Goal: Task Accomplishment & Management: Manage account settings

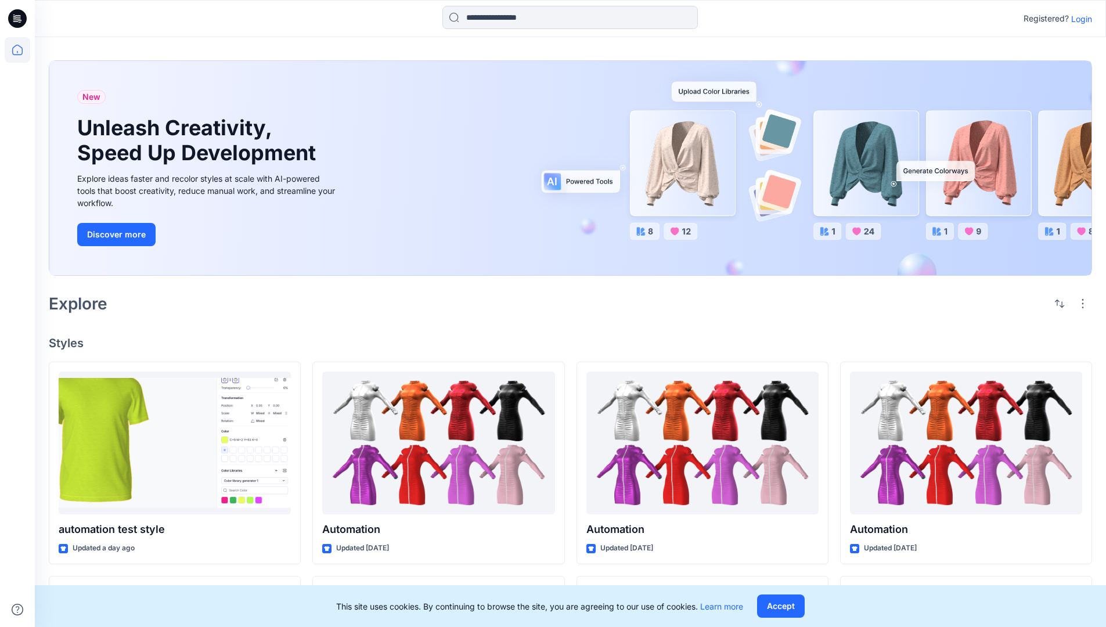
click at [1079, 19] on p "Login" at bounding box center [1082, 19] width 21 height 12
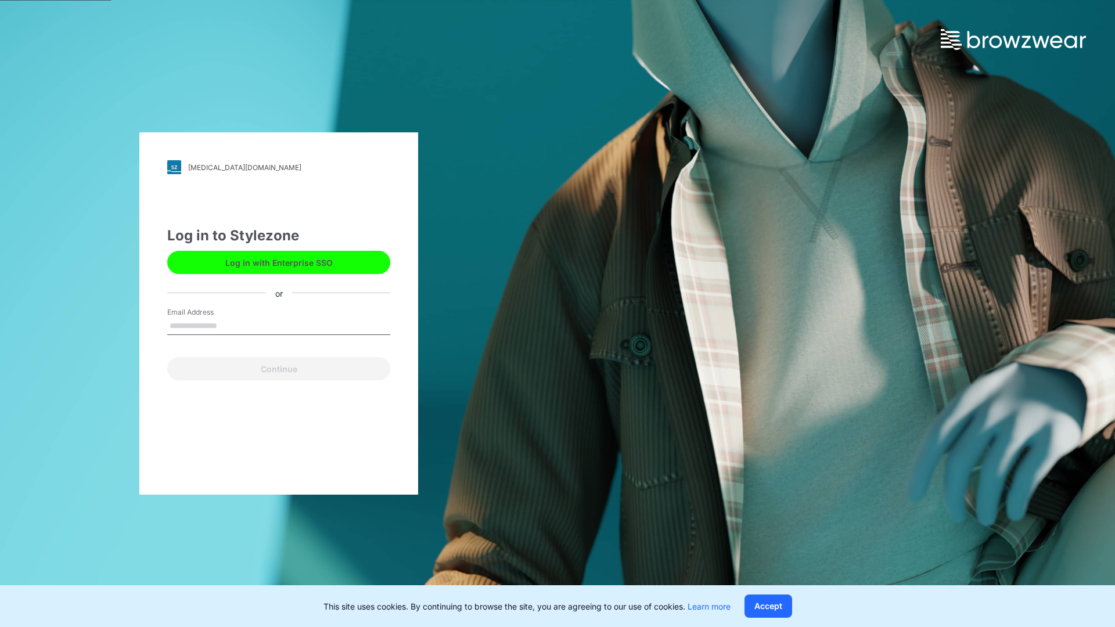
click at [229, 325] on input "Email Address" at bounding box center [278, 326] width 223 height 17
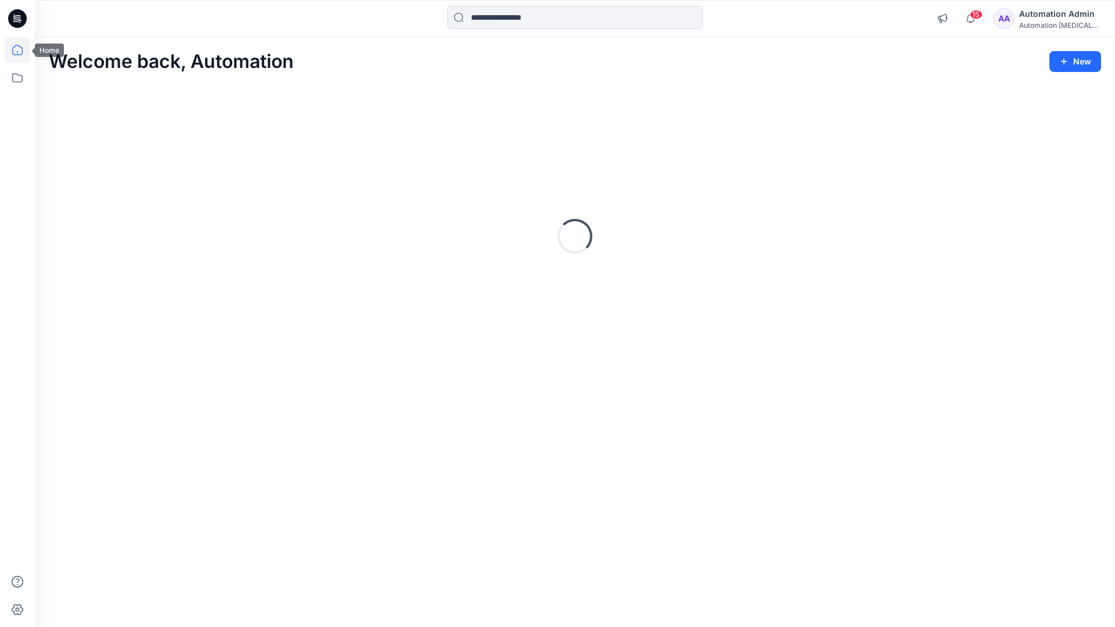
click at [22, 50] on icon at bounding box center [17, 50] width 10 height 10
click at [947, 21] on icon "button" at bounding box center [942, 18] width 9 height 9
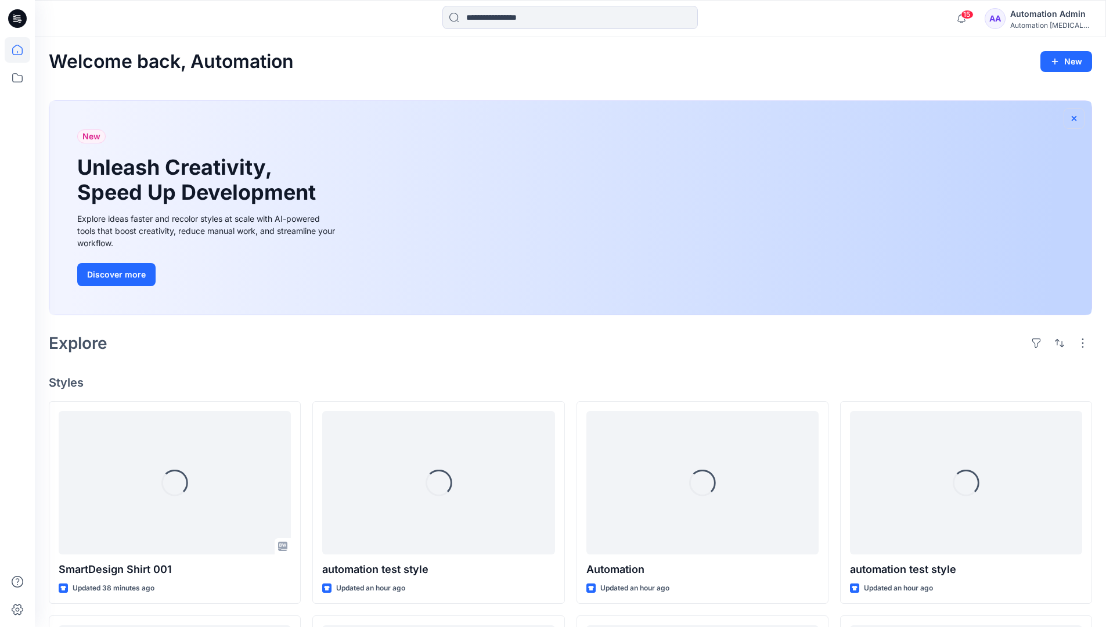
click at [1074, 117] on icon "button" at bounding box center [1074, 118] width 9 height 9
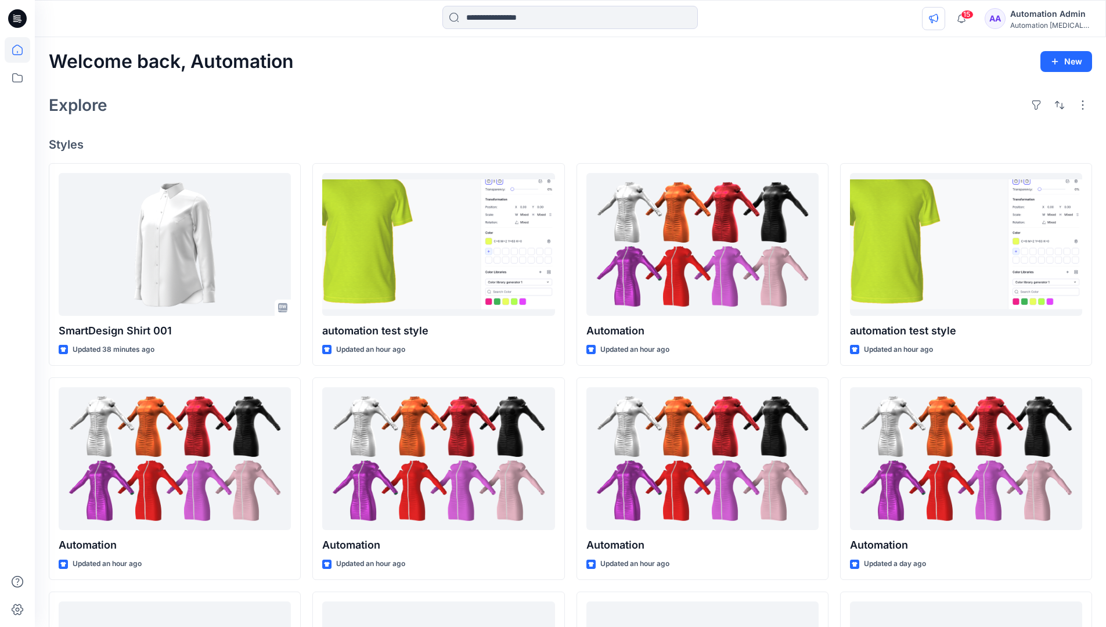
click at [939, 16] on icon "button" at bounding box center [933, 18] width 9 height 9
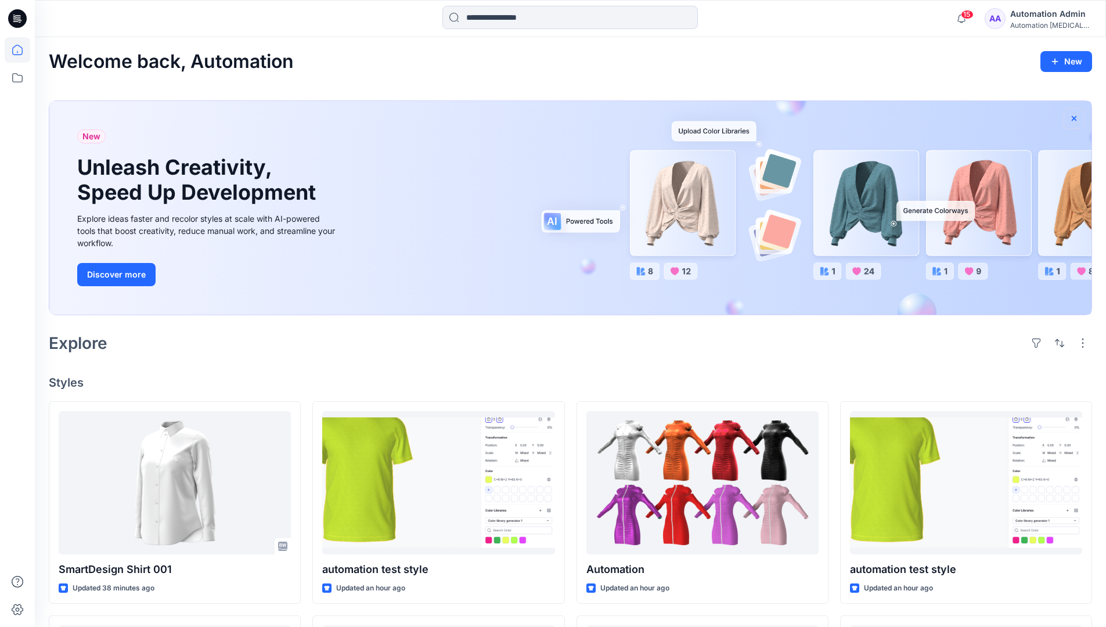
click at [1075, 118] on icon "button" at bounding box center [1074, 118] width 5 height 5
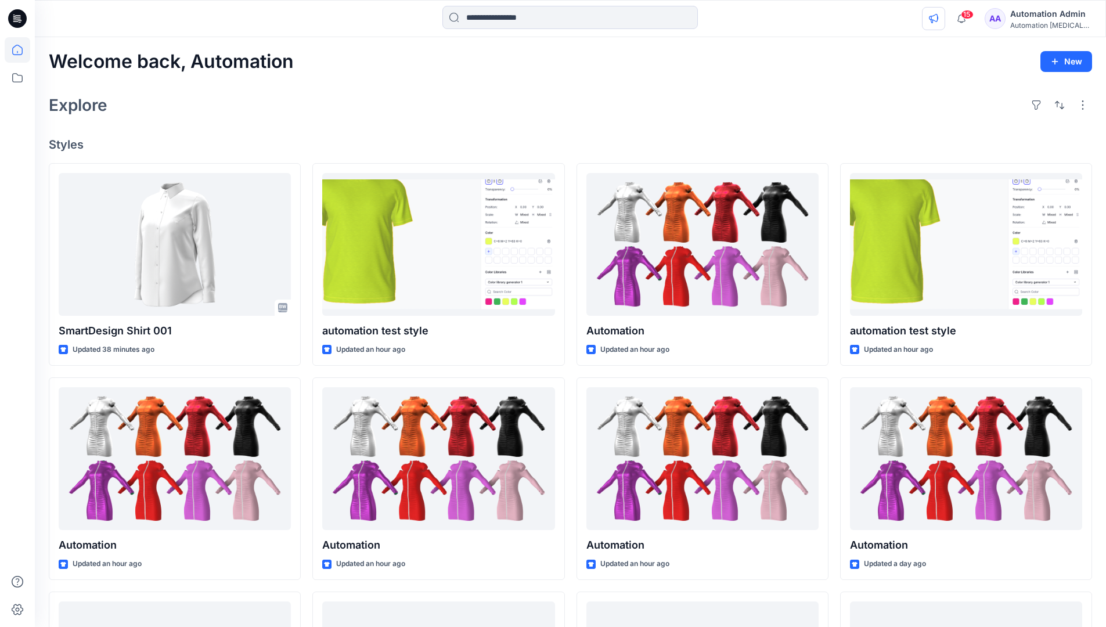
click at [939, 20] on icon "button" at bounding box center [933, 18] width 9 height 9
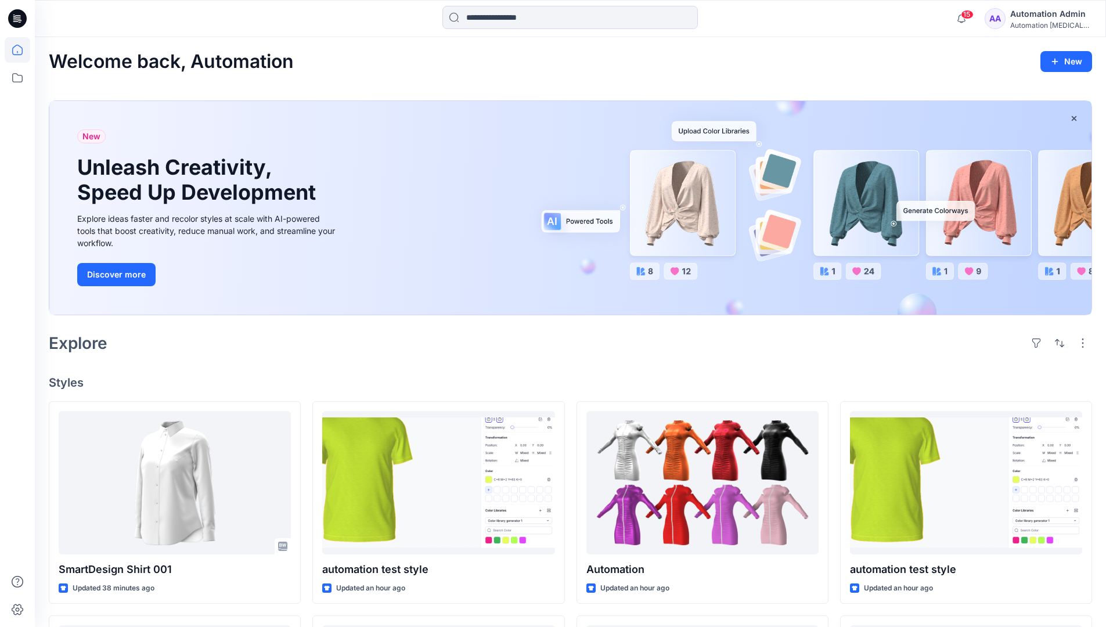
click at [1030, 26] on div "Automation testim..." at bounding box center [1051, 25] width 81 height 9
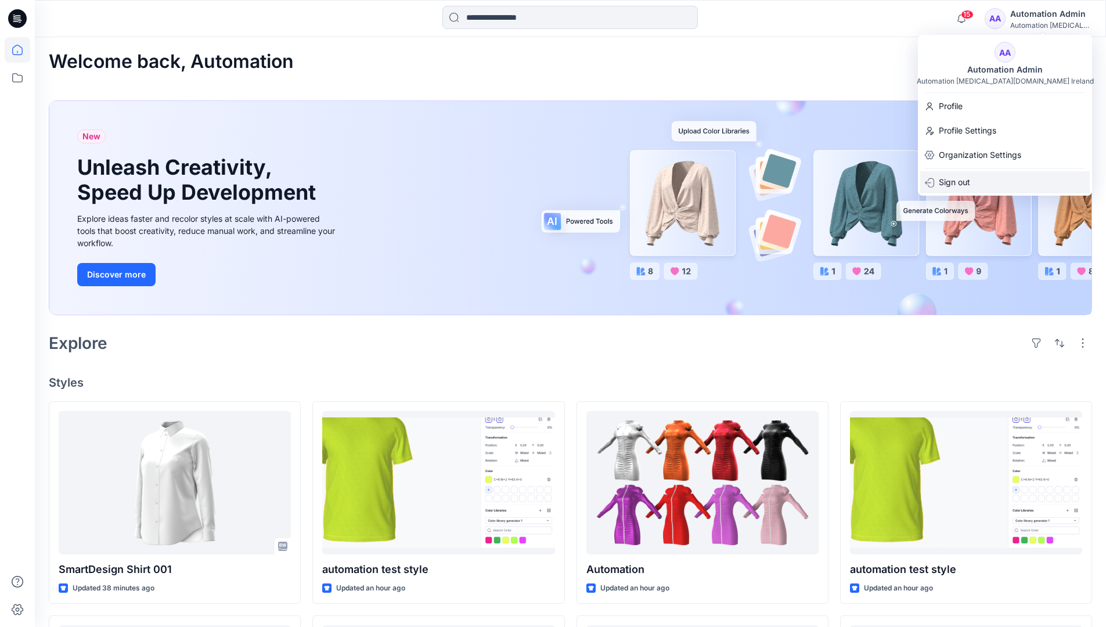
click at [977, 179] on div "Sign out" at bounding box center [1006, 182] width 170 height 22
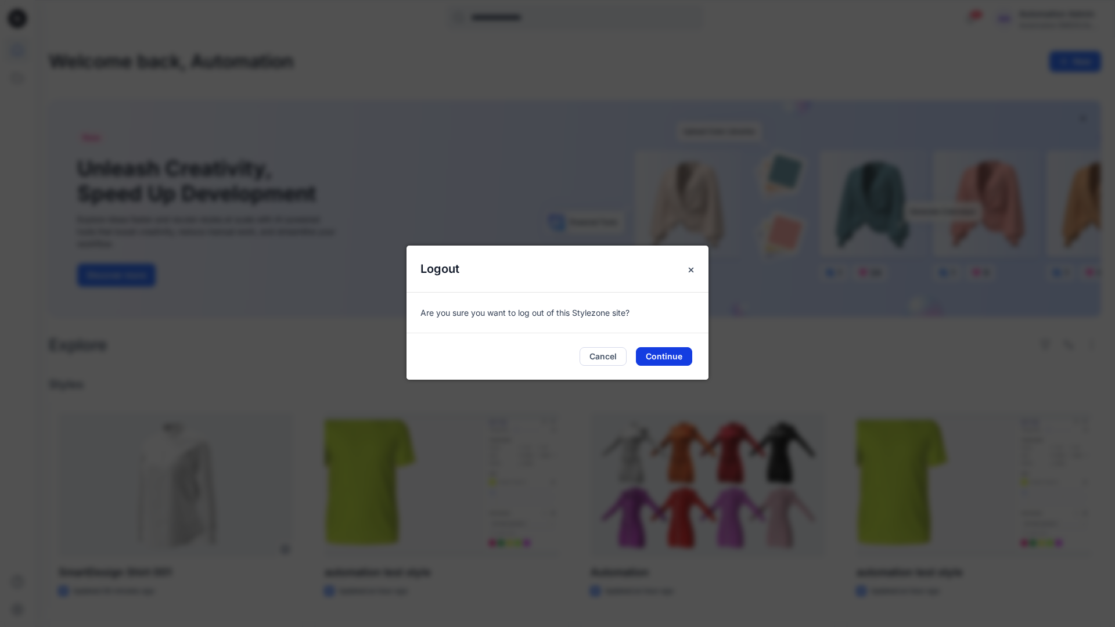
click at [684, 357] on button "Continue" at bounding box center [664, 356] width 56 height 19
